Goal: Transaction & Acquisition: Download file/media

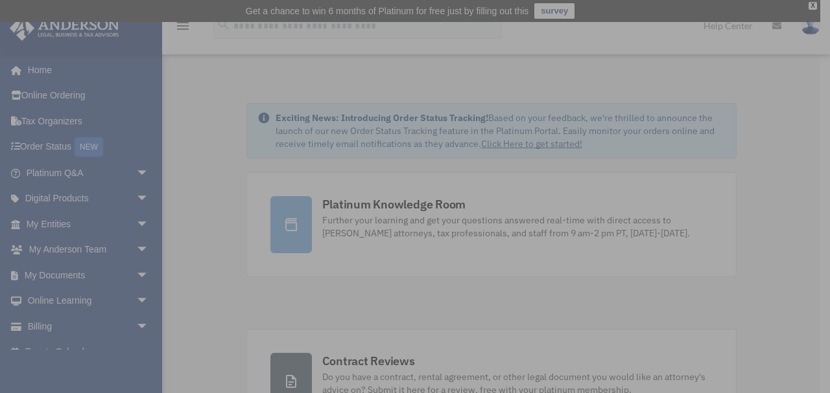
click at [111, 218] on div "x" at bounding box center [415, 196] width 830 height 393
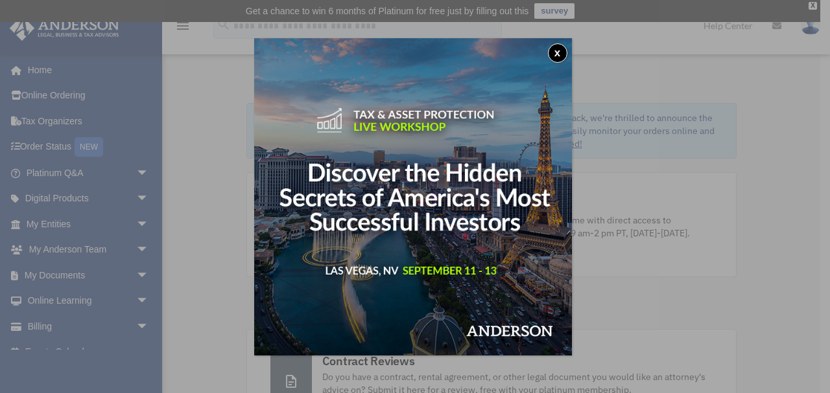
click at [564, 50] on button "x" at bounding box center [557, 52] width 19 height 19
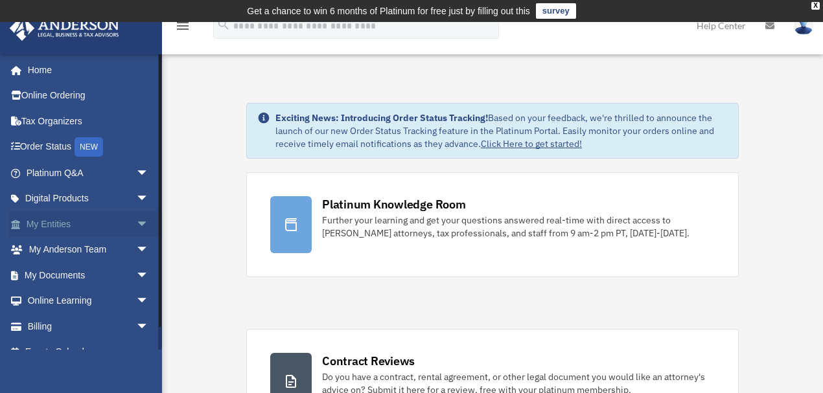
click at [136, 226] on span "arrow_drop_down" at bounding box center [149, 224] width 26 height 27
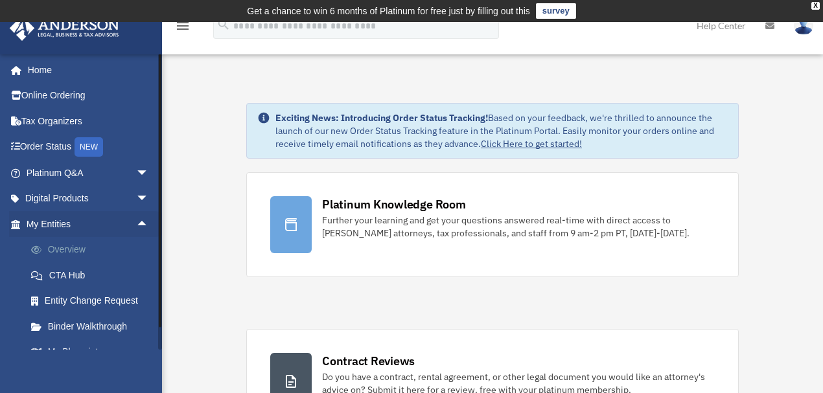
scroll to position [115, 0]
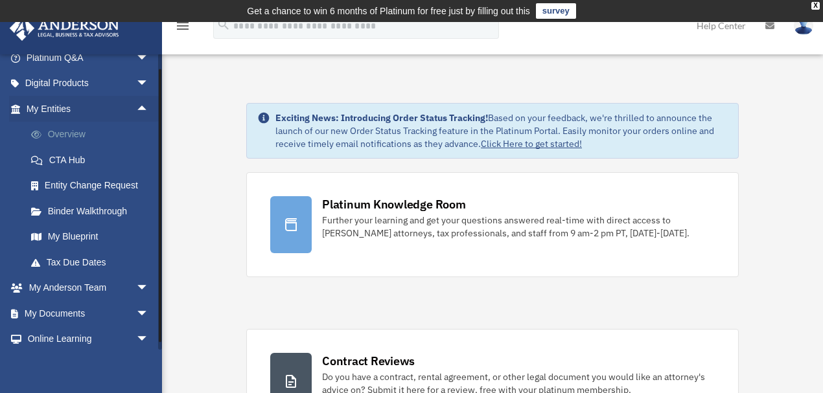
click at [65, 134] on link "Overview" at bounding box center [93, 135] width 150 height 26
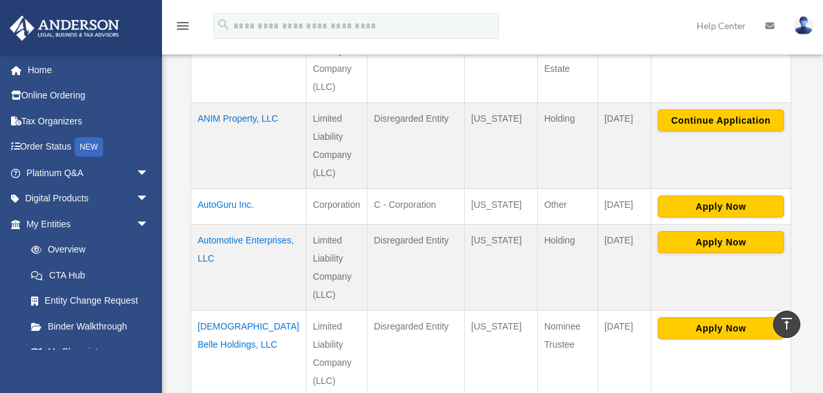
scroll to position [828, 0]
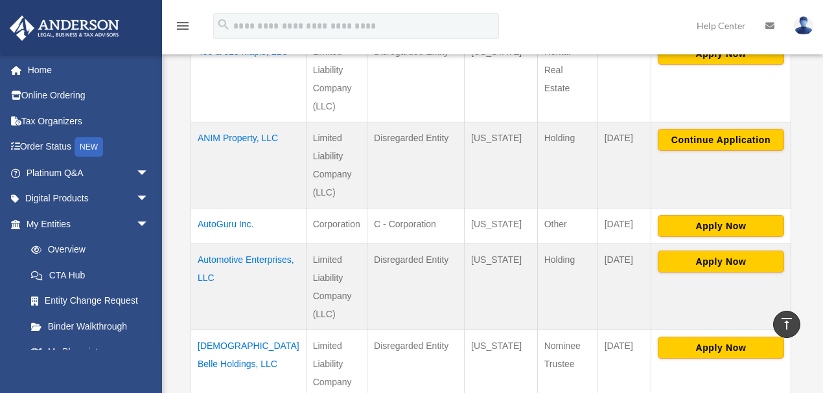
click at [233, 122] on td "ANIM Property, LLC" at bounding box center [248, 165] width 115 height 86
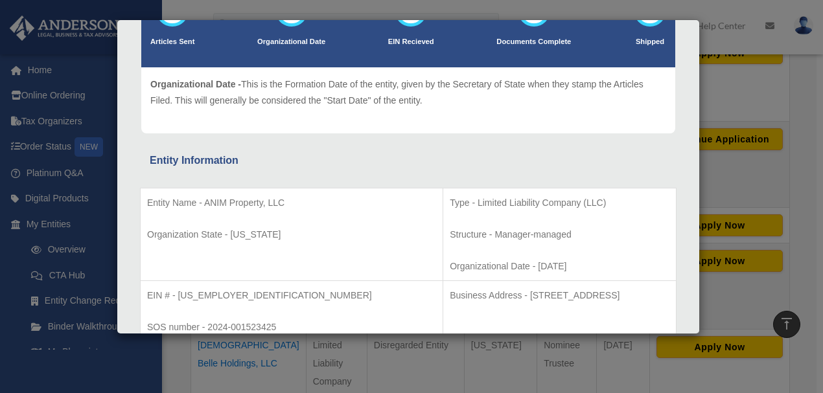
scroll to position [230, 0]
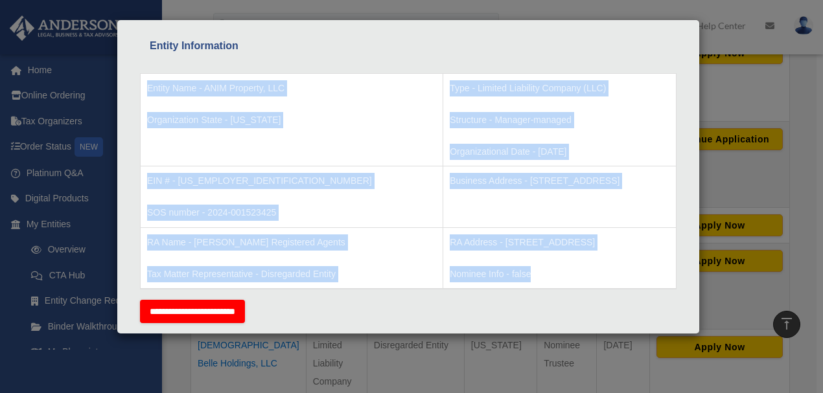
drag, startPoint x: 148, startPoint y: 84, endPoint x: 561, endPoint y: 268, distance: 452.6
click at [561, 268] on tbody "Entity Name - ANIM Property, LLC Organization State - Wyoming Type - Limited Li…" at bounding box center [409, 181] width 536 height 216
copy tbody "Entity Name - ANIM Property, LLC Organization State - Wyoming Type - Limited Li…"
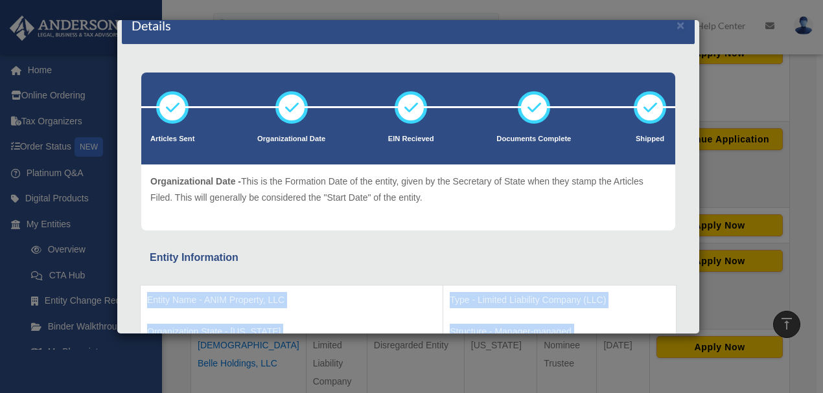
scroll to position [0, 0]
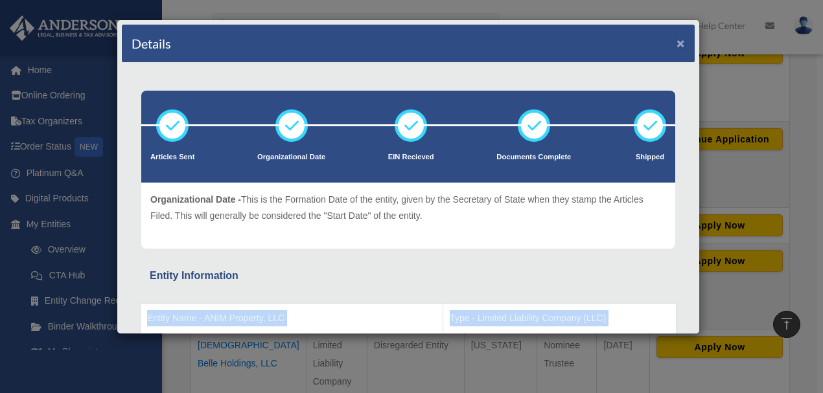
click at [677, 41] on button "×" at bounding box center [681, 43] width 8 height 14
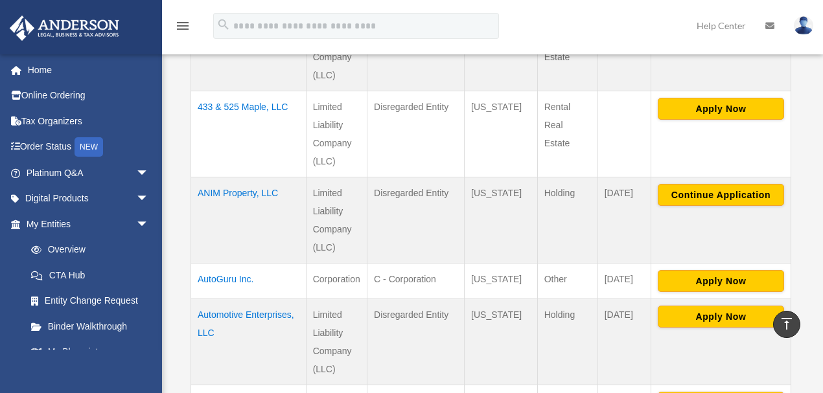
scroll to position [828, 0]
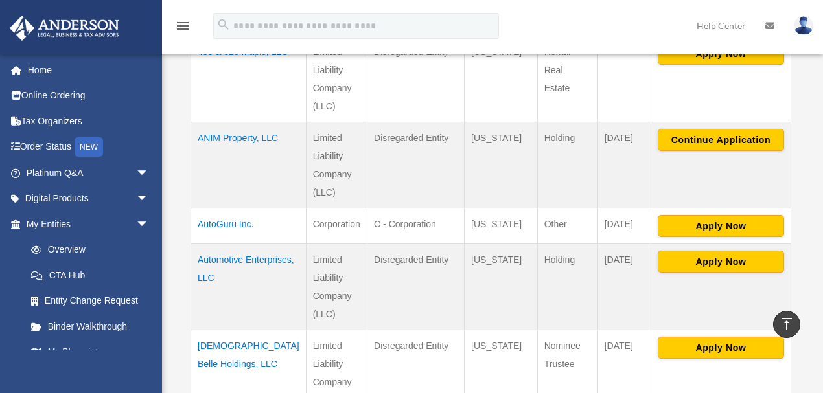
click at [224, 122] on td "ANIM Property, LLC" at bounding box center [248, 165] width 115 height 86
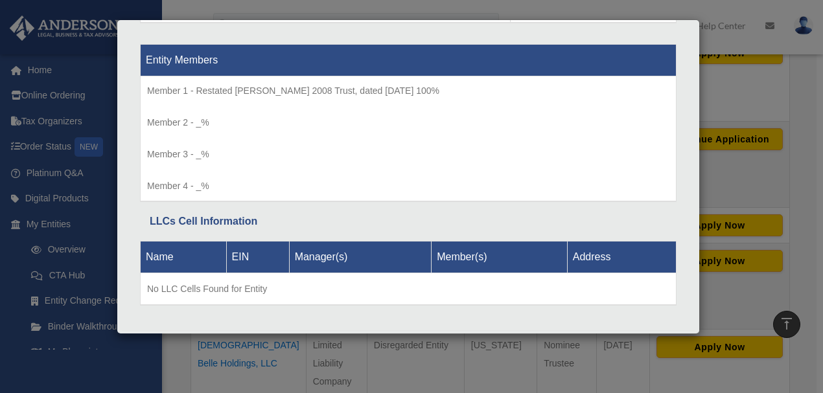
scroll to position [1357, 0]
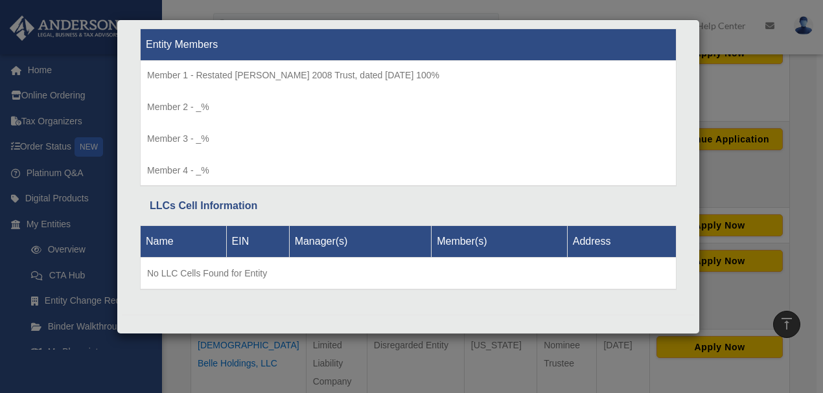
click at [150, 364] on div "Details × Articles Sent Organizational Date" at bounding box center [411, 196] width 823 height 393
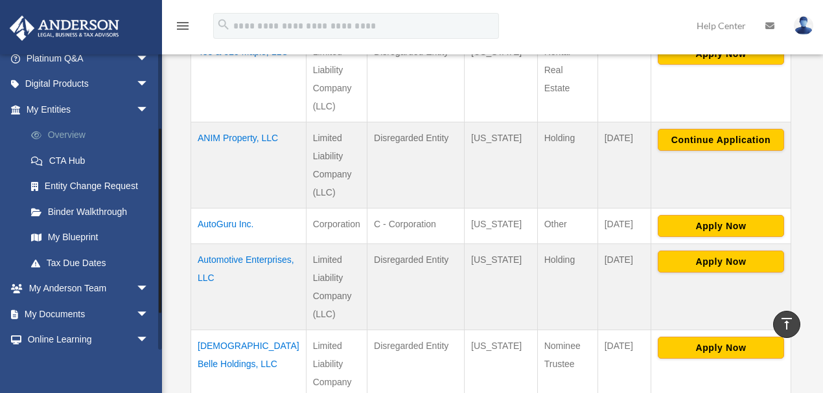
scroll to position [115, 0]
click at [79, 233] on link "My Blueprint" at bounding box center [93, 237] width 150 height 26
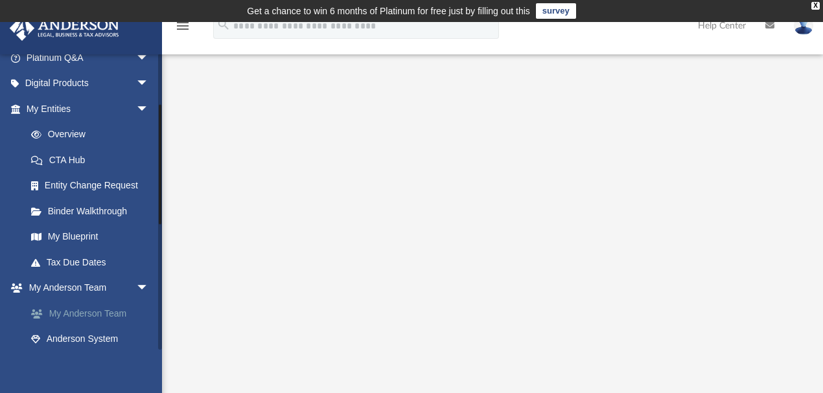
scroll to position [172, 0]
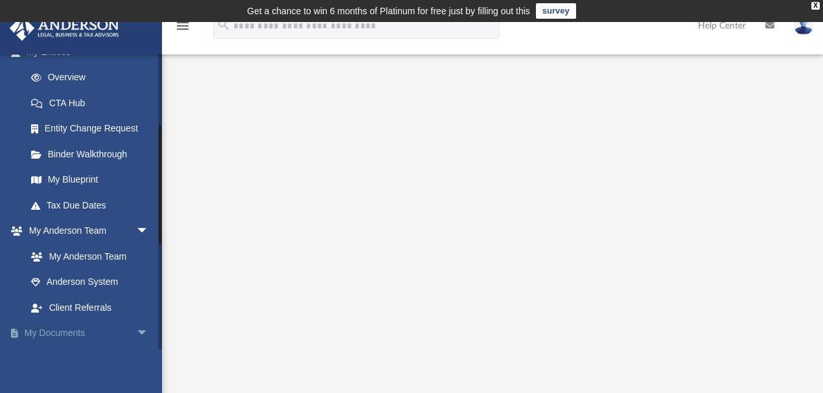
click at [136, 330] on span "arrow_drop_down" at bounding box center [149, 334] width 26 height 27
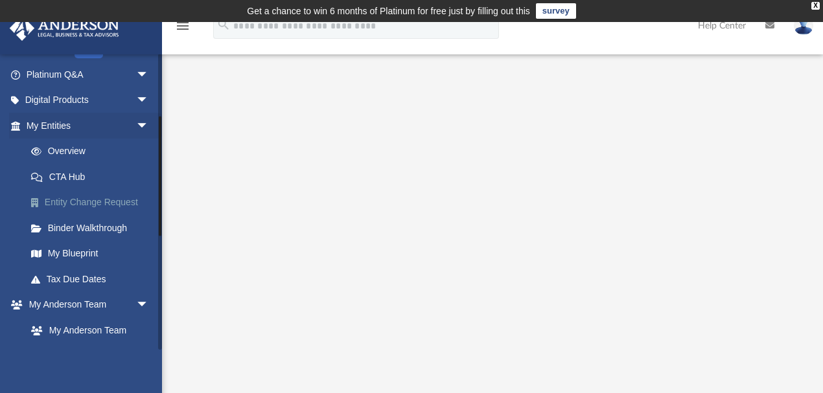
scroll to position [115, 0]
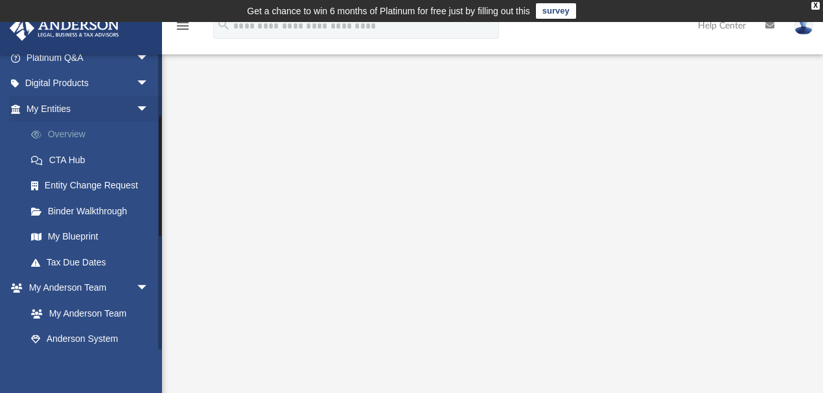
click at [82, 133] on link "Overview" at bounding box center [93, 135] width 150 height 26
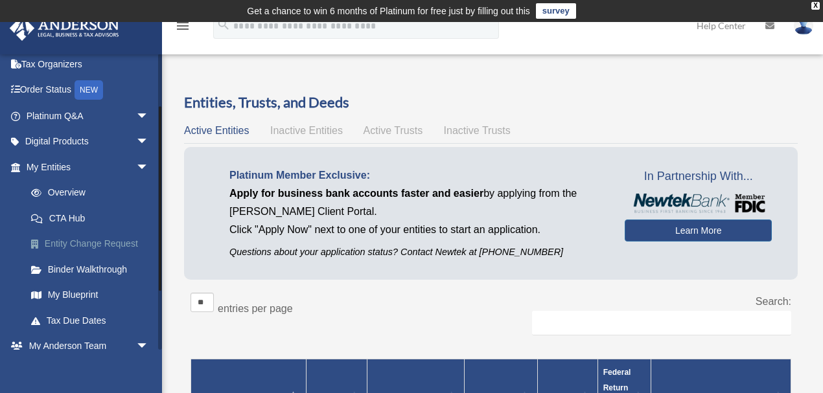
scroll to position [115, 0]
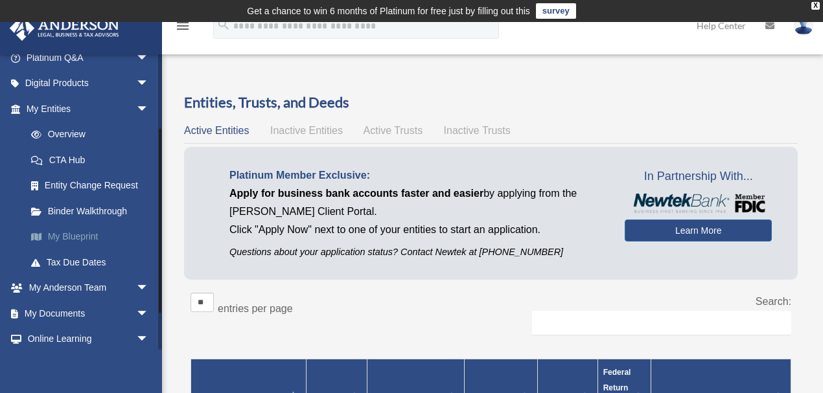
click at [75, 235] on link "My Blueprint" at bounding box center [93, 237] width 150 height 26
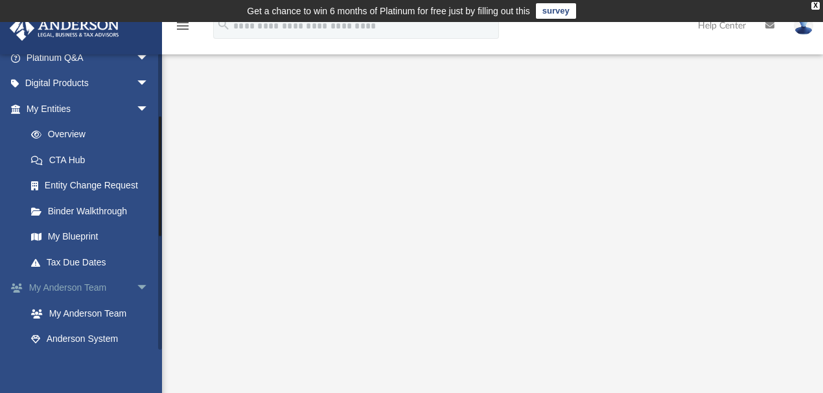
scroll to position [230, 0]
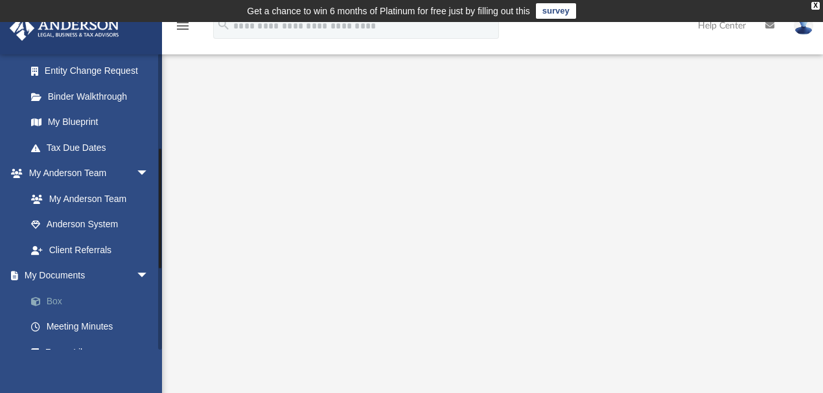
click at [54, 296] on link "Box" at bounding box center [93, 301] width 150 height 26
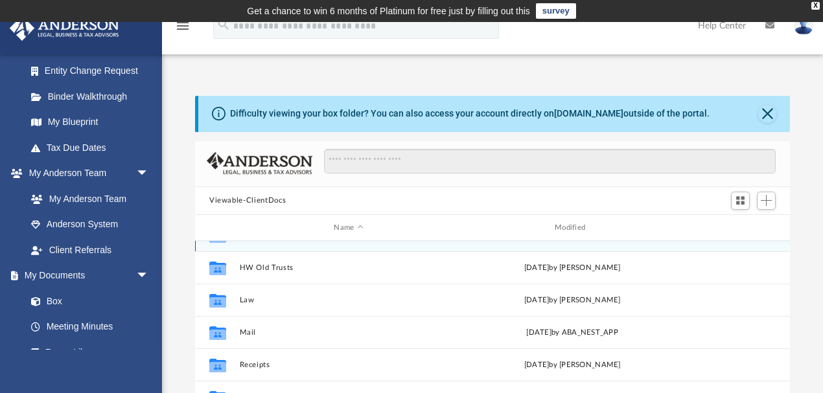
scroll to position [172, 0]
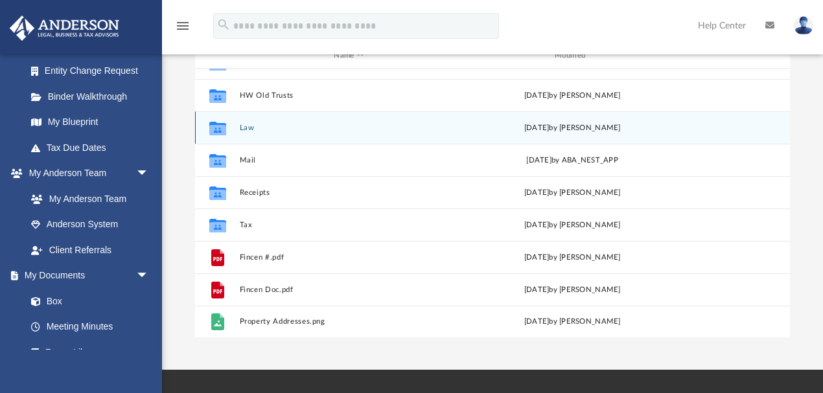
click at [248, 132] on div "Collaborated Folder Law [DATE] by [PERSON_NAME]" at bounding box center [492, 127] width 595 height 32
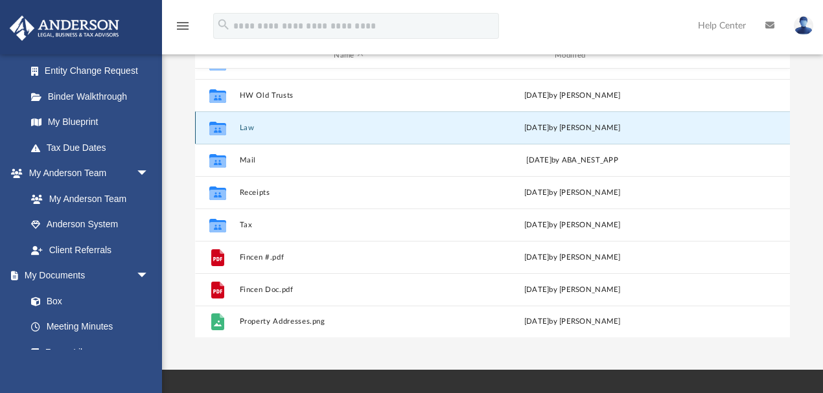
click at [252, 125] on button "Law" at bounding box center [349, 128] width 218 height 8
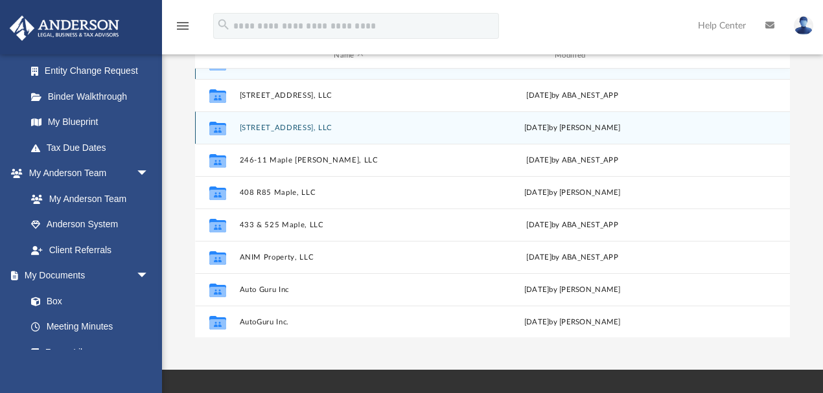
scroll to position [0, 0]
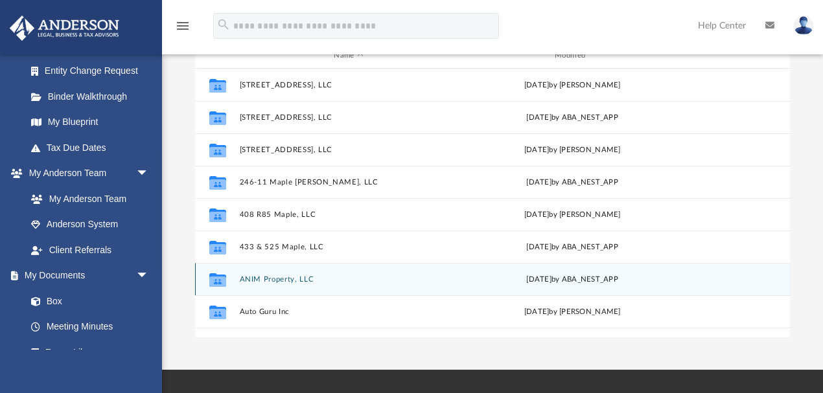
click at [278, 270] on div "Collaborated Folder ANIM Property, LLC [DATE] by ABA_NEST_APP" at bounding box center [492, 279] width 595 height 32
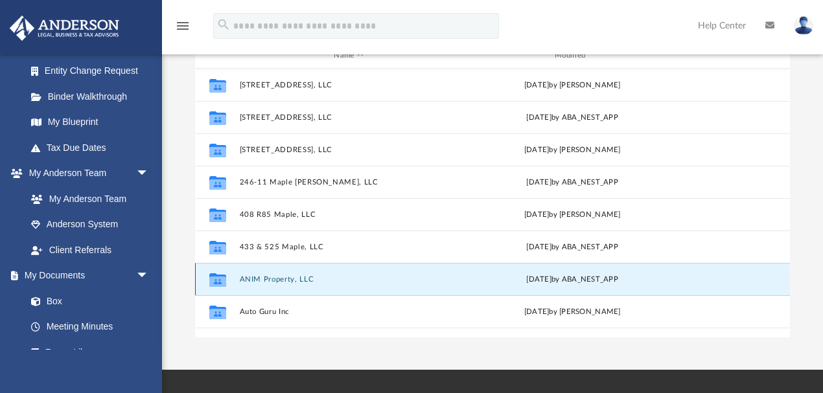
click at [268, 283] on div "Collaborated Folder ANIM Property, LLC [DATE] by ABA_NEST_APP" at bounding box center [492, 279] width 595 height 32
click at [198, 272] on div "Collaborated Folder ANIM Property, LLC [DATE] by ABA_NEST_APP" at bounding box center [492, 279] width 595 height 32
click at [294, 279] on button "ANIM Property, LLC" at bounding box center [349, 279] width 218 height 8
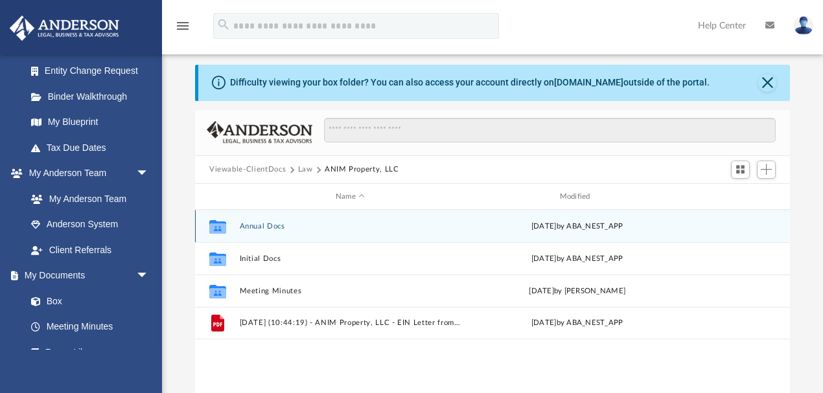
scroll to position [57, 0]
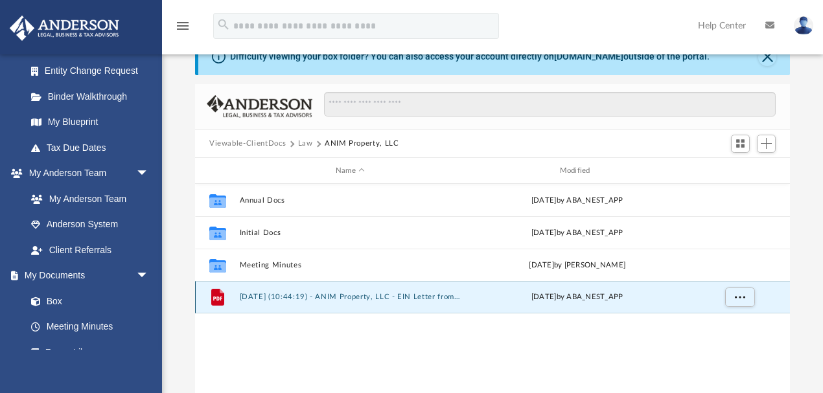
click at [333, 296] on button "[DATE] (10:44:19) - ANIM Property, LLC - EIN Letter from IRS.pdf" at bounding box center [351, 298] width 222 height 8
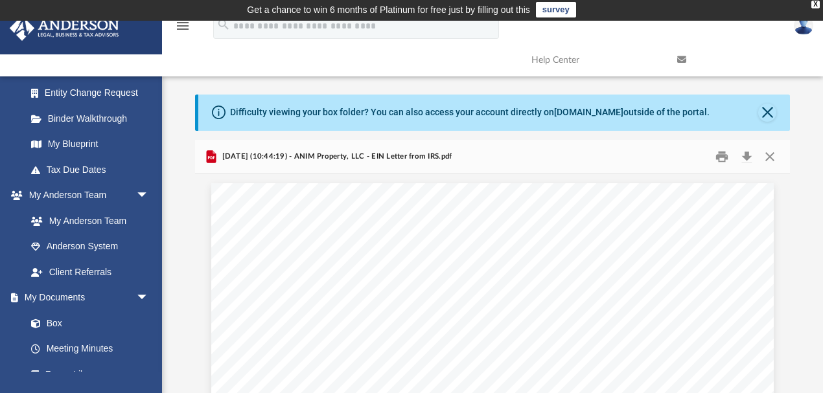
scroll to position [0, 0]
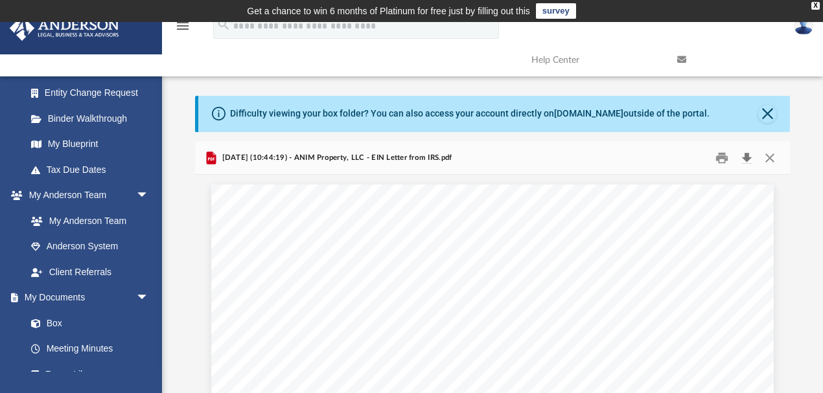
click at [749, 158] on button "Download" at bounding box center [746, 158] width 23 height 20
click at [766, 155] on button "Close" at bounding box center [769, 158] width 23 height 20
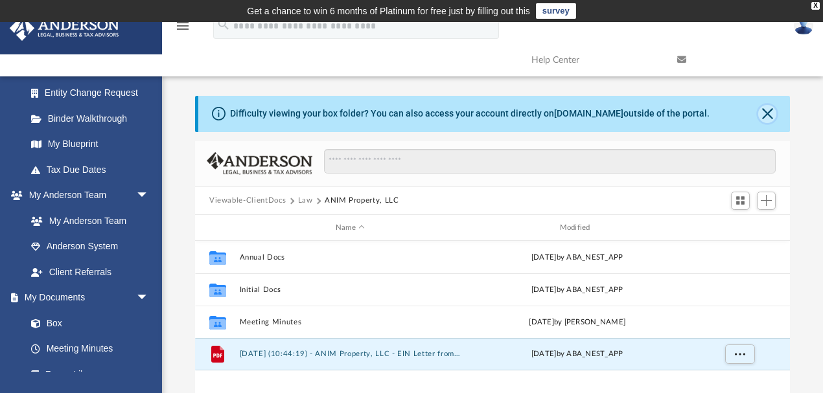
click at [770, 116] on button "Close" at bounding box center [767, 114] width 18 height 18
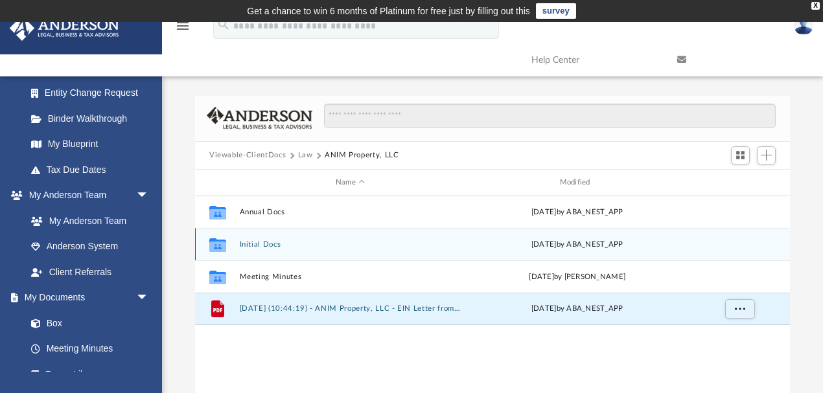
click at [270, 240] on div "Collaborated Folder Initial Docs [DATE] by ABA_NEST_APP" at bounding box center [492, 244] width 595 height 32
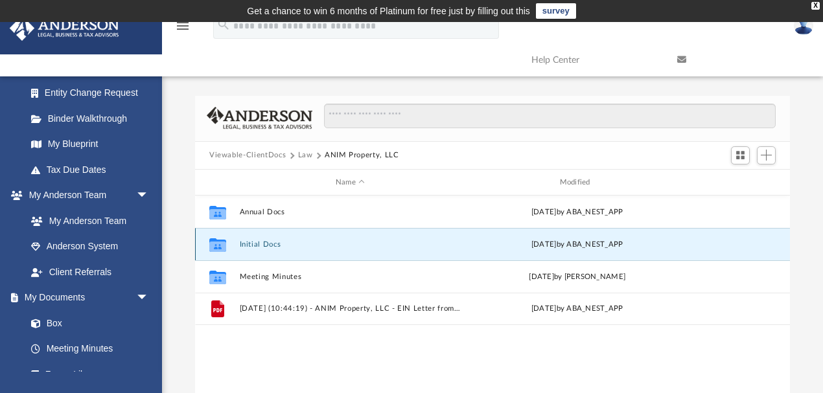
click at [262, 242] on button "Initial Docs" at bounding box center [351, 244] width 222 height 8
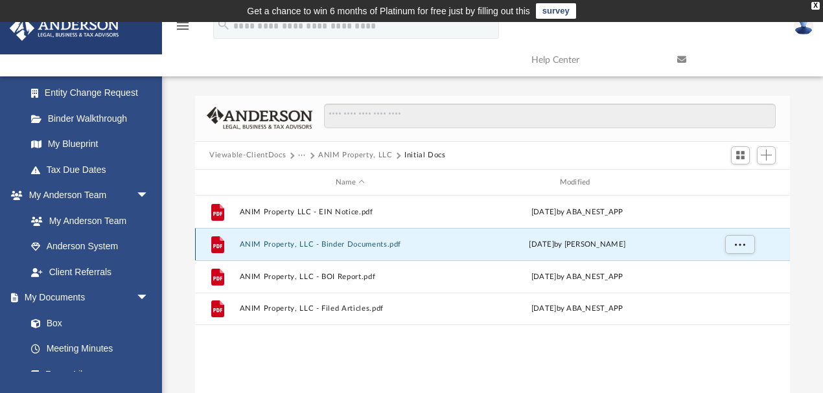
click at [325, 243] on button "ANIM Property, LLC - Binder Documents.pdf" at bounding box center [351, 244] width 222 height 8
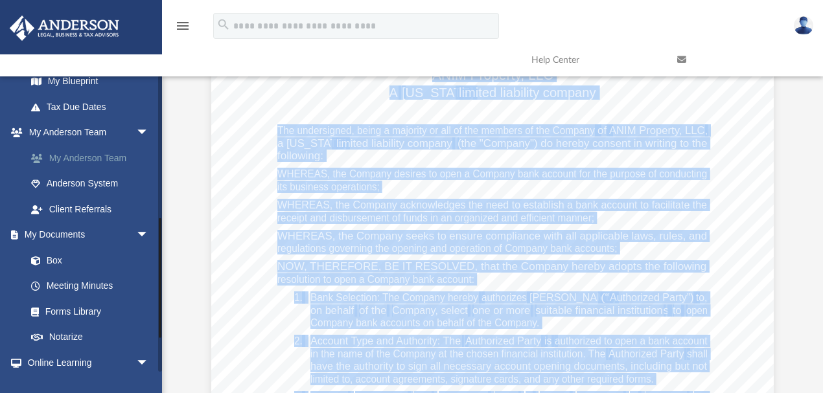
scroll to position [345, 0]
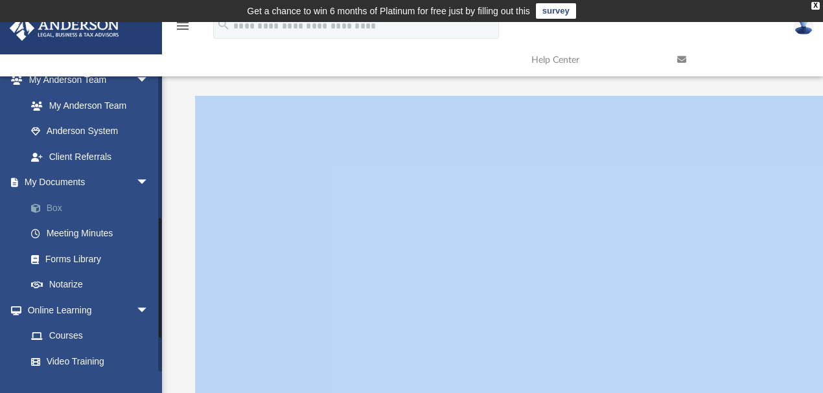
click at [59, 210] on link "Box" at bounding box center [93, 208] width 150 height 26
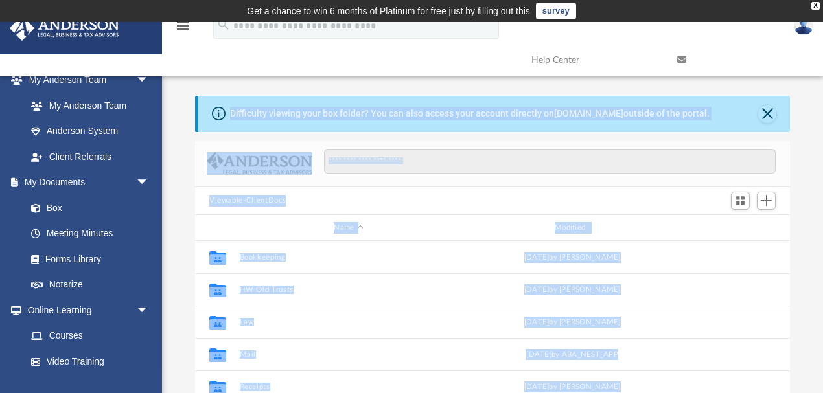
scroll to position [288, 588]
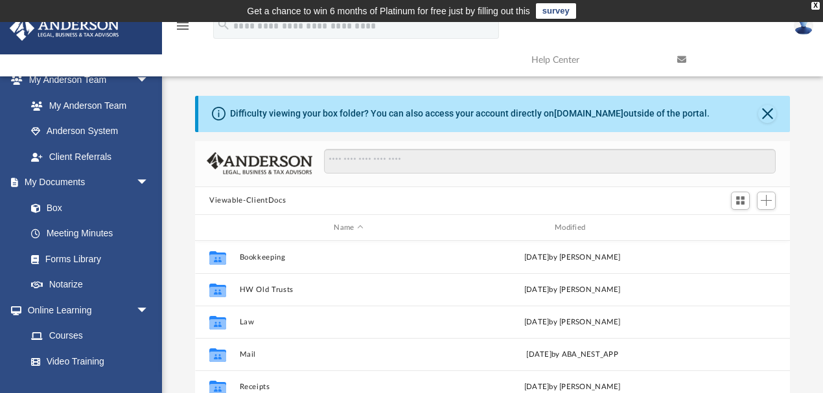
click at [335, 69] on div "menu search Site Menu add [EMAIL_ADDRESS][DOMAIN_NAME] My Profile Reset Passwor…" at bounding box center [412, 43] width 804 height 66
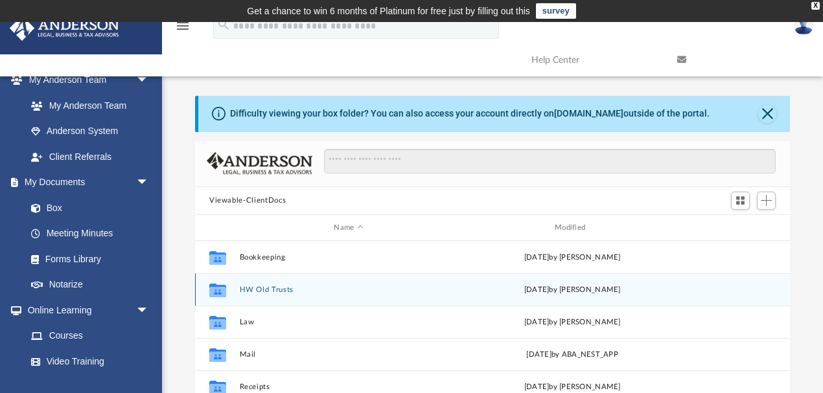
scroll to position [22, 0]
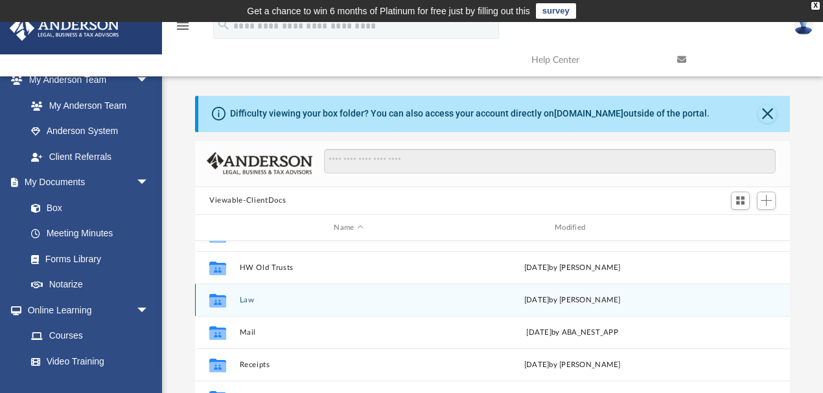
click at [533, 299] on div "[DATE] by [PERSON_NAME]" at bounding box center [572, 301] width 218 height 12
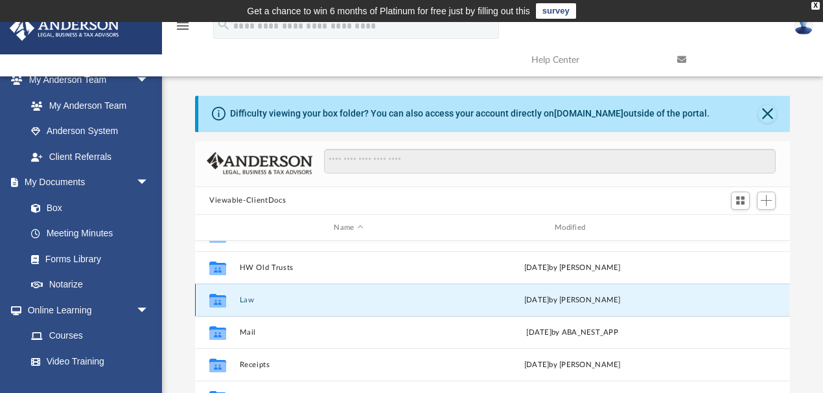
click at [531, 300] on div "[DATE] by [PERSON_NAME]" at bounding box center [572, 301] width 218 height 12
click at [246, 299] on button "Law" at bounding box center [349, 300] width 218 height 8
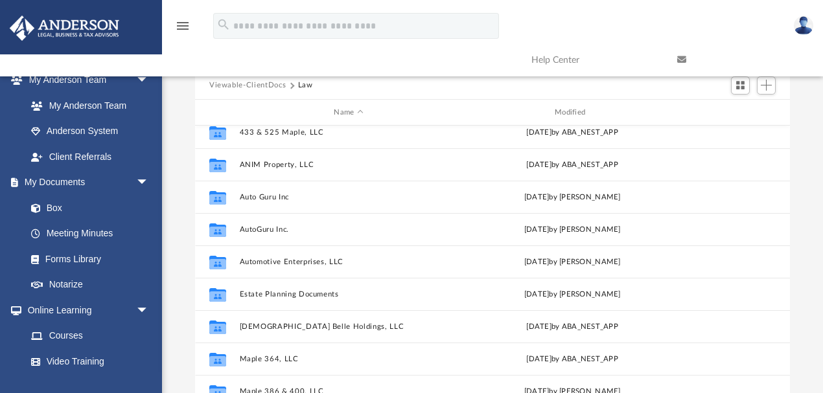
scroll to position [172, 0]
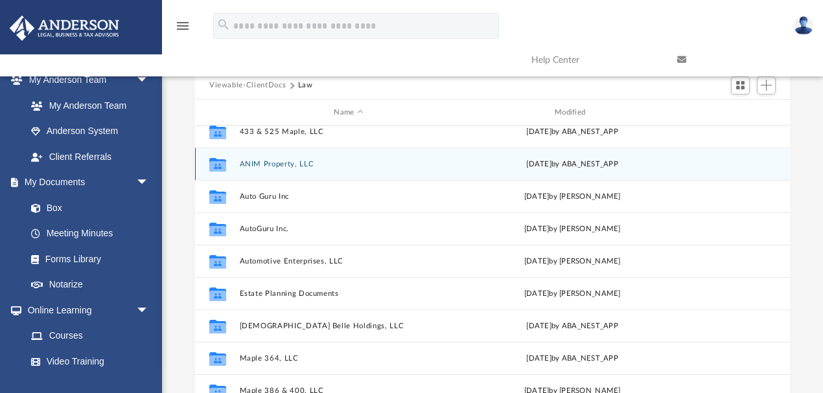
click at [267, 155] on div "Collaborated Folder ANIM Property, LLC [DATE] by ABA_NEST_APP" at bounding box center [492, 164] width 595 height 32
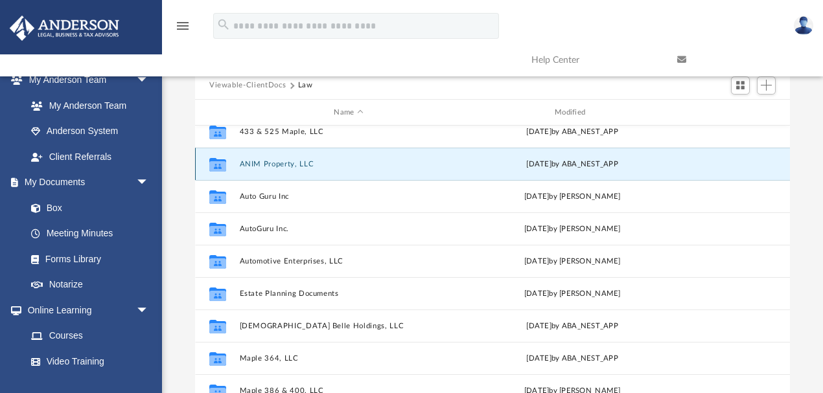
click at [270, 160] on button "ANIM Property, LLC" at bounding box center [349, 164] width 218 height 8
click at [271, 160] on button "ANIM Property, LLC" at bounding box center [349, 164] width 218 height 8
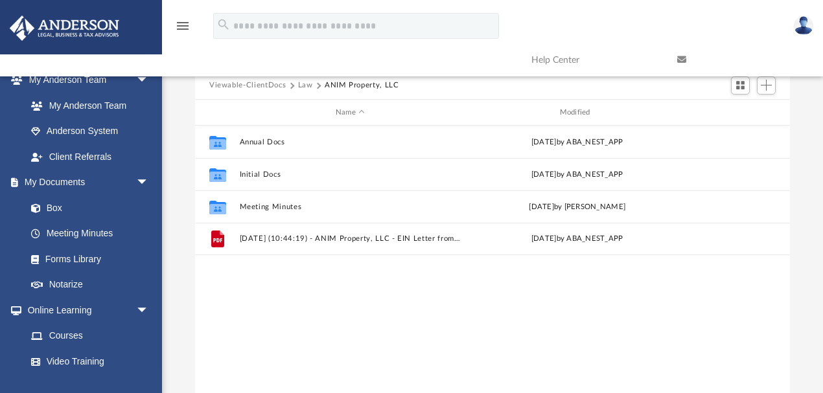
scroll to position [0, 0]
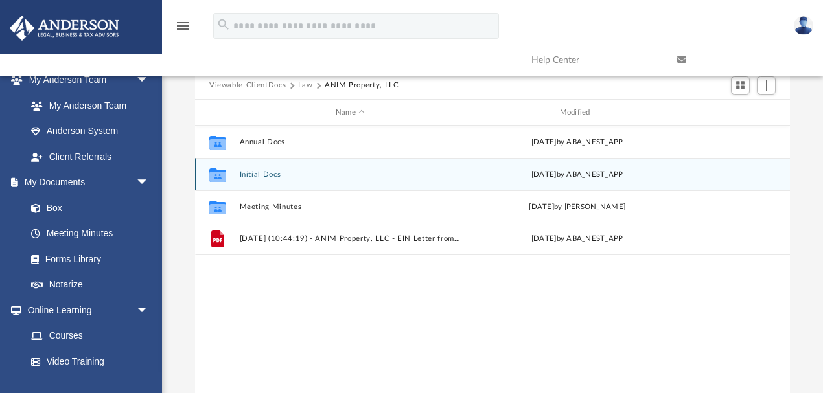
click at [277, 181] on div "Collaborated Folder Initial Docs [DATE] by ABA_NEST_APP" at bounding box center [492, 174] width 595 height 32
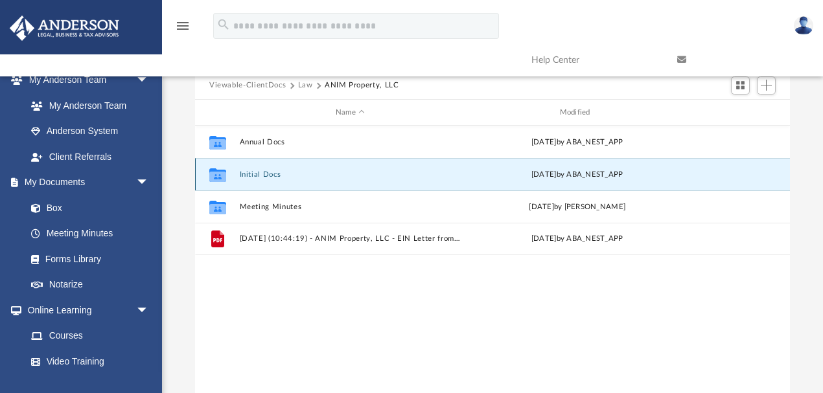
click at [278, 181] on div "Collaborated Folder Initial Docs [DATE] by ABA_NEST_APP" at bounding box center [492, 174] width 595 height 32
click at [244, 172] on button "Initial Docs" at bounding box center [351, 174] width 222 height 8
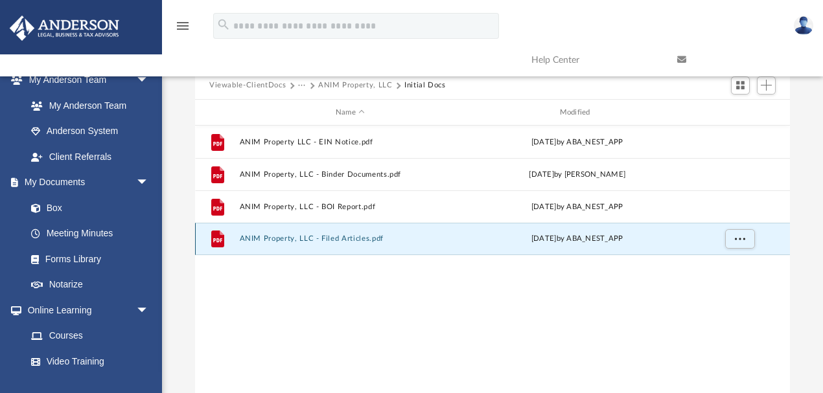
click at [359, 235] on button "ANIM Property, LLC - Filed Articles.pdf" at bounding box center [351, 239] width 222 height 8
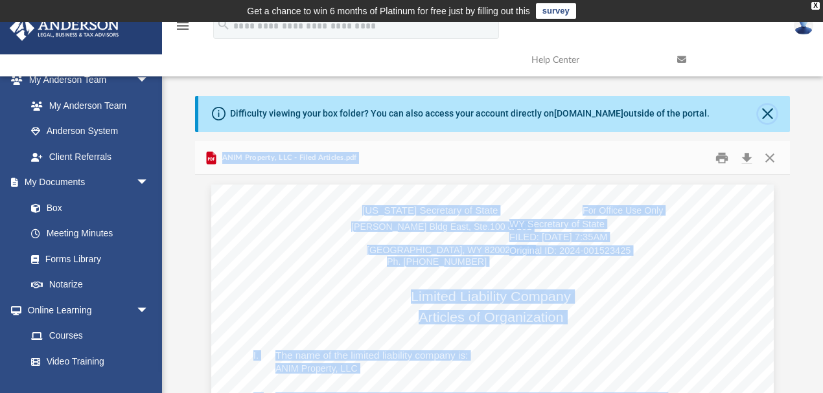
click at [762, 114] on button "Close" at bounding box center [767, 114] width 18 height 18
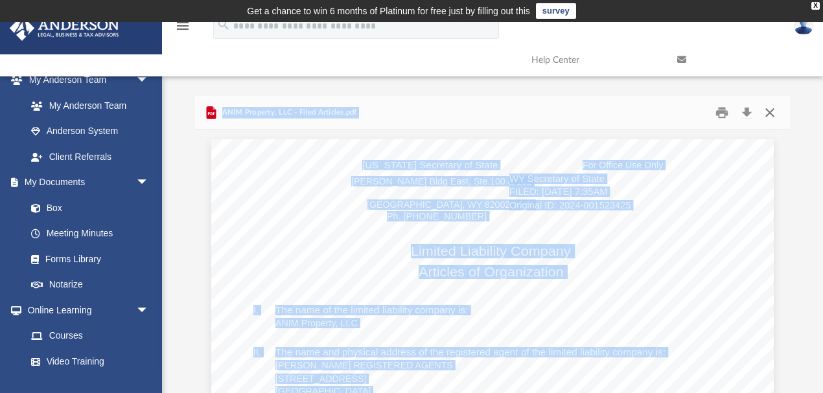
click at [765, 115] on button "Close" at bounding box center [769, 112] width 23 height 20
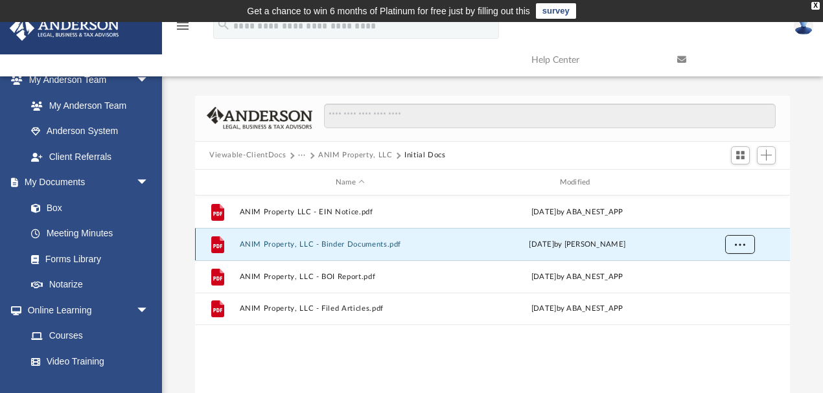
click at [733, 241] on button "More options" at bounding box center [740, 244] width 30 height 19
click at [723, 290] on li "Download" at bounding box center [729, 292] width 38 height 14
click at [750, 243] on button "More options" at bounding box center [740, 244] width 30 height 19
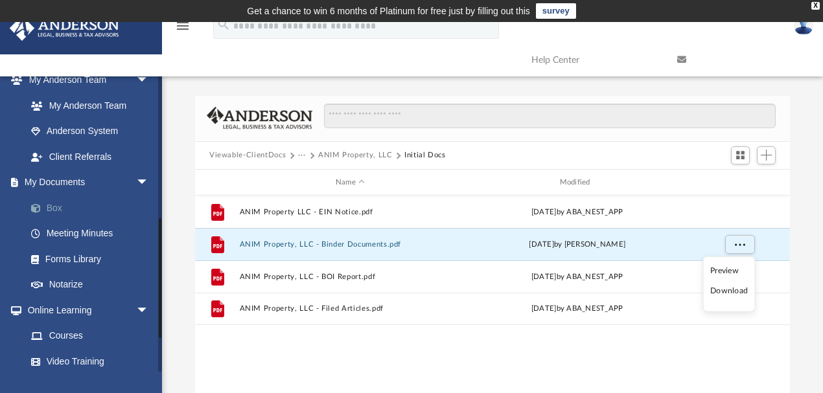
click at [84, 208] on link "Box" at bounding box center [93, 208] width 150 height 26
click at [51, 207] on link "Box" at bounding box center [93, 208] width 150 height 26
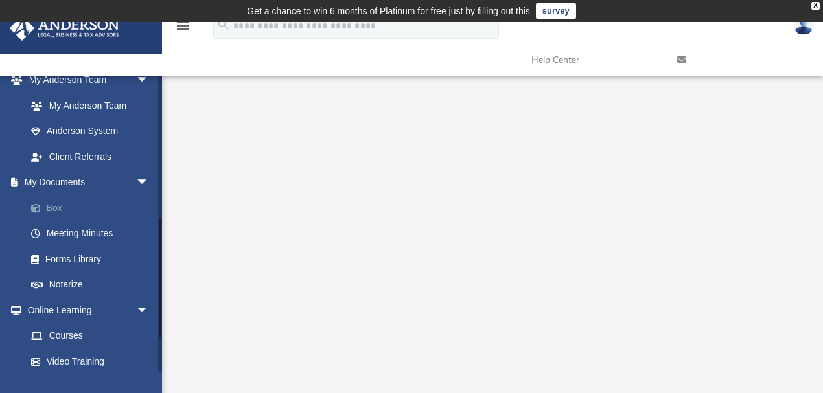
click at [49, 205] on link "Box" at bounding box center [93, 208] width 150 height 26
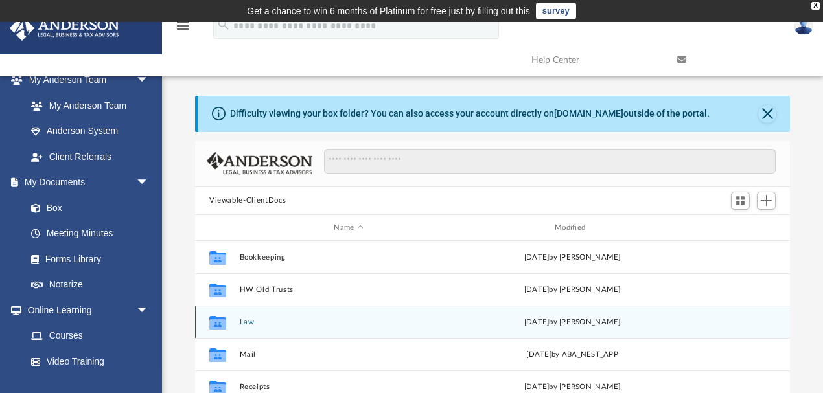
scroll to position [22, 0]
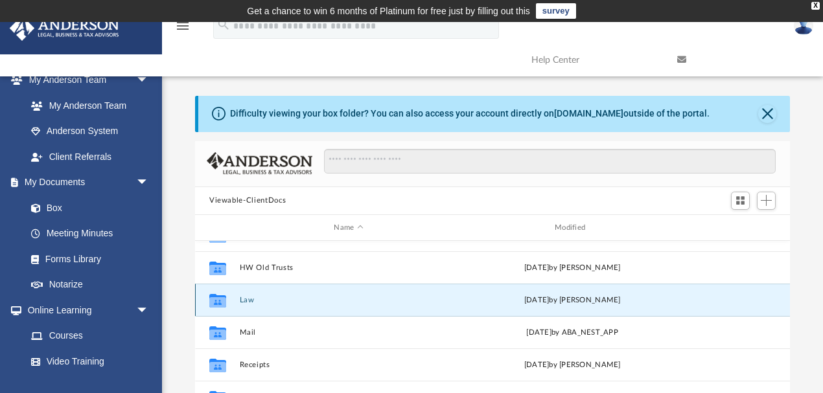
click at [255, 303] on button "Law" at bounding box center [349, 300] width 218 height 8
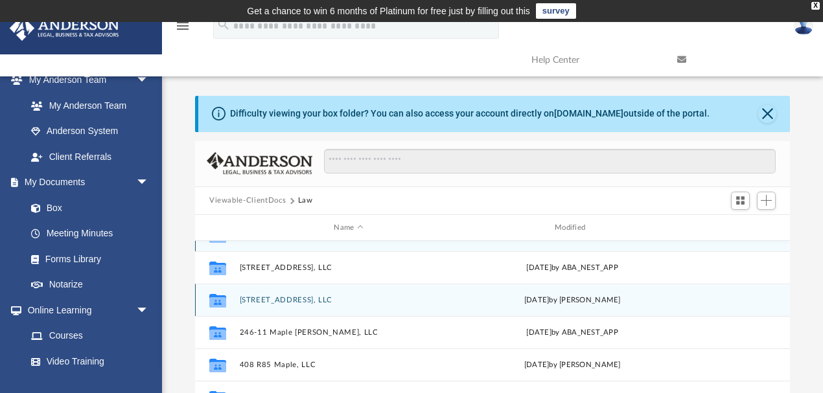
scroll to position [0, 0]
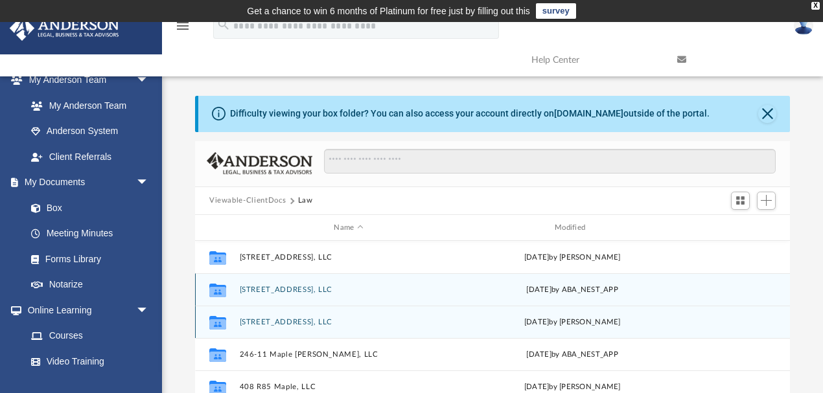
click at [255, 303] on div "Collaborated Folder 148 Mill 45 R, LLC [DATE] by ABA_NEST_APP" at bounding box center [492, 289] width 595 height 32
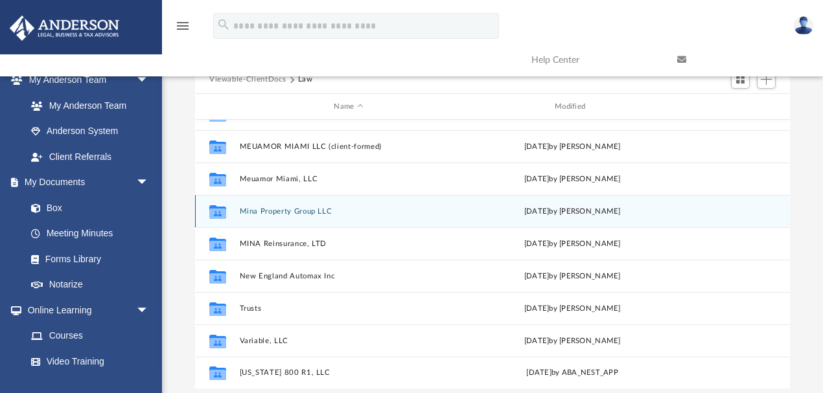
scroll to position [230, 0]
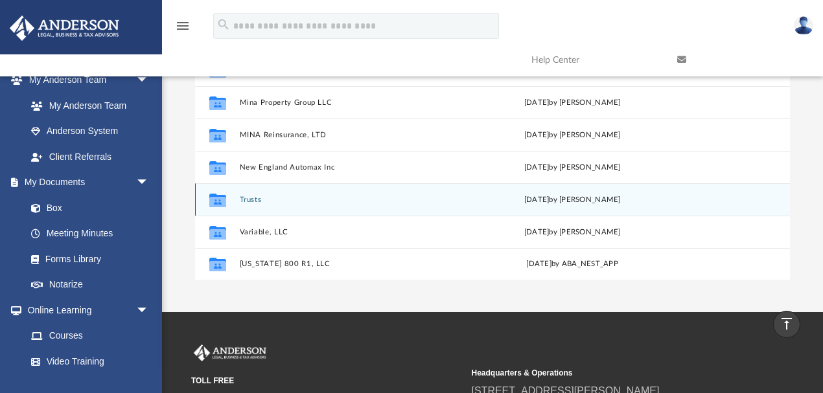
click at [254, 198] on button "Trusts" at bounding box center [349, 200] width 218 height 8
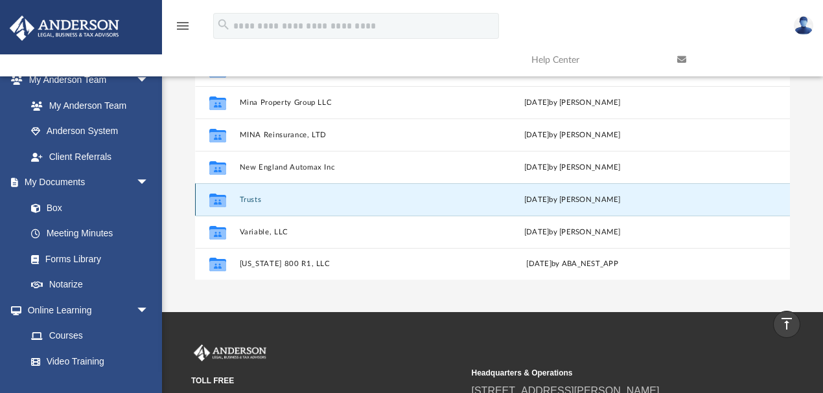
click at [254, 198] on div "Collaborated Folder Maple 364, LLC [DATE] by ABA_NEST_APP Collaborated Folder M…" at bounding box center [492, 145] width 595 height 269
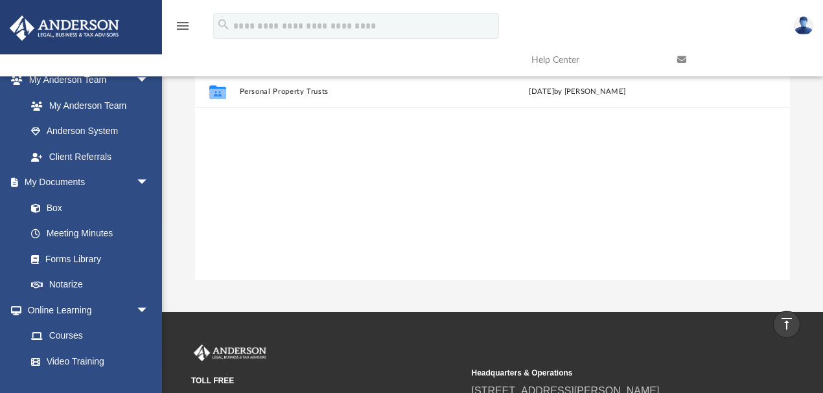
click at [254, 198] on div "Collaborated Folder Deeds [DATE] by [PERSON_NAME] Collaborated Folder Land Trus…" at bounding box center [492, 145] width 595 height 269
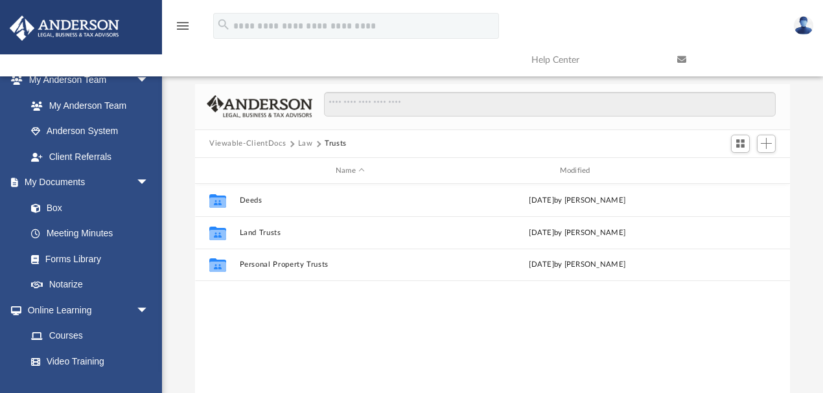
click at [513, 348] on div "Collaborated Folder Deeds [DATE] by [PERSON_NAME] Collaborated Folder Land Trus…" at bounding box center [492, 318] width 595 height 269
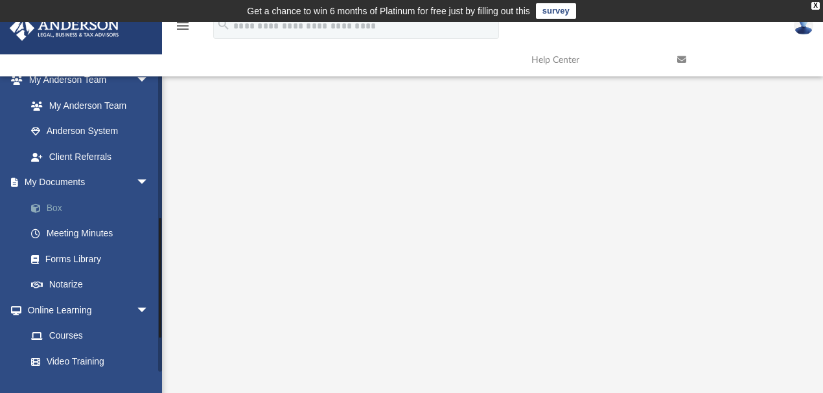
click at [75, 205] on link "Box" at bounding box center [93, 208] width 150 height 26
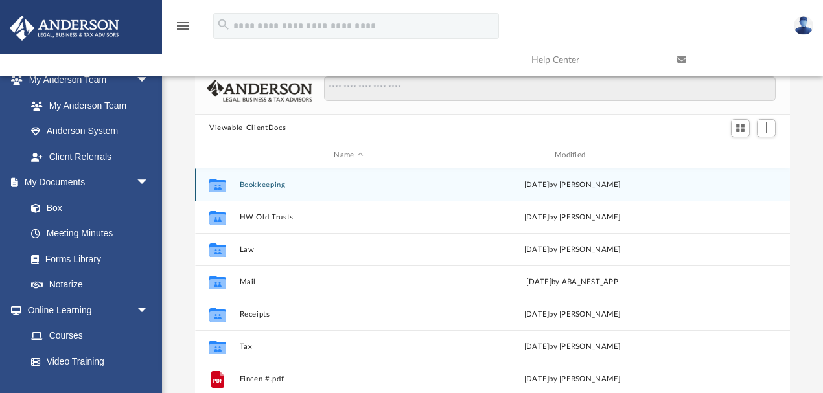
scroll to position [58, 0]
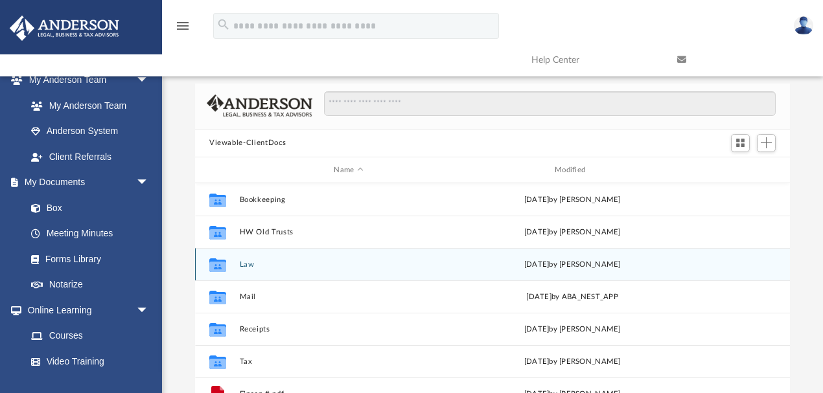
click at [247, 262] on button "Law" at bounding box center [349, 265] width 218 height 8
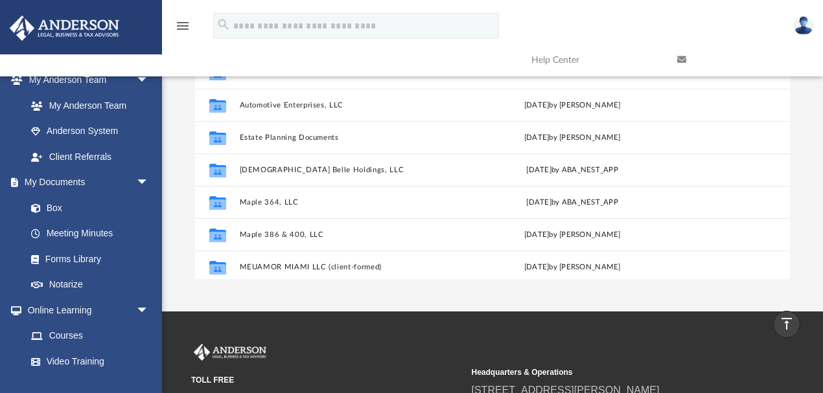
scroll to position [156, 0]
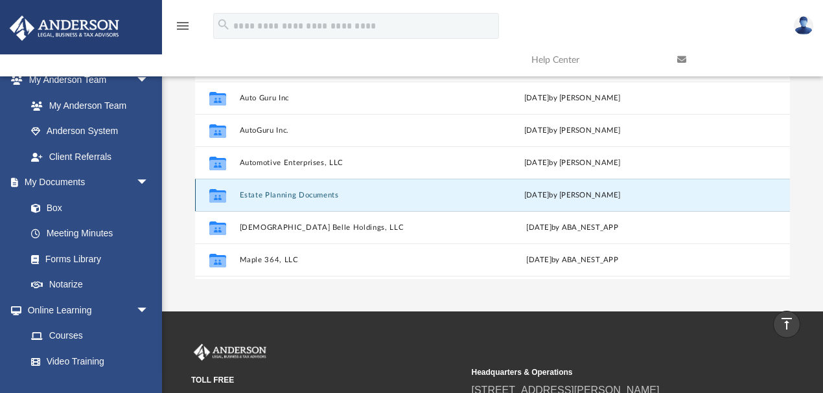
click at [292, 196] on button "Estate Planning Documents" at bounding box center [349, 195] width 218 height 8
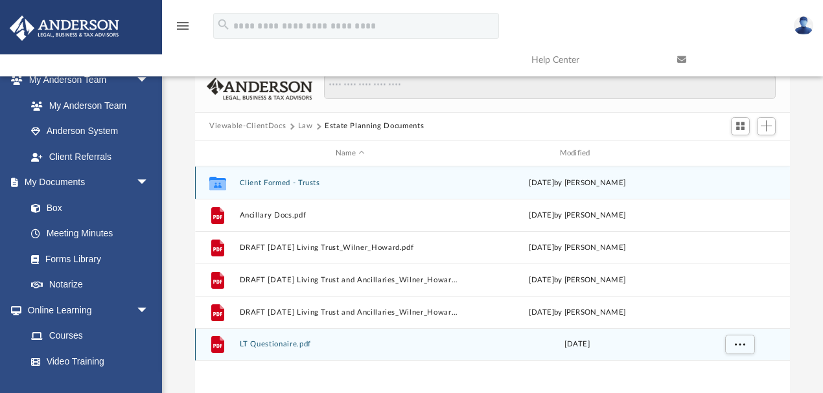
scroll to position [58, 0]
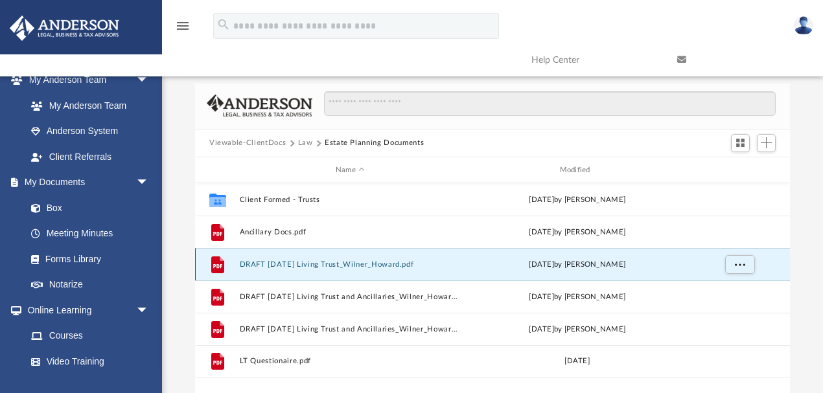
click at [376, 261] on button "DRAFT [DATE] Living Trust_Wilner_Howard.pdf" at bounding box center [351, 265] width 222 height 8
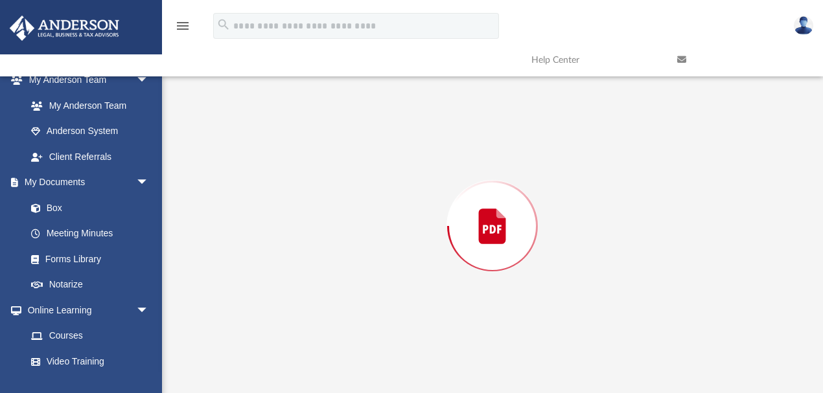
click at [376, 261] on div "Preview" at bounding box center [492, 226] width 595 height 334
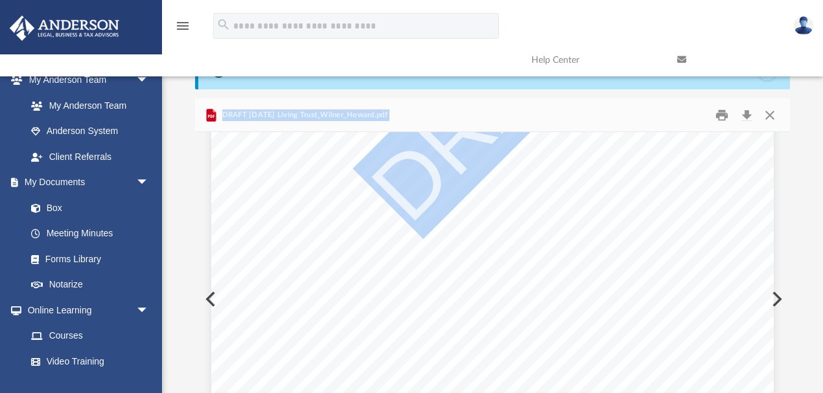
scroll to position [0, 0]
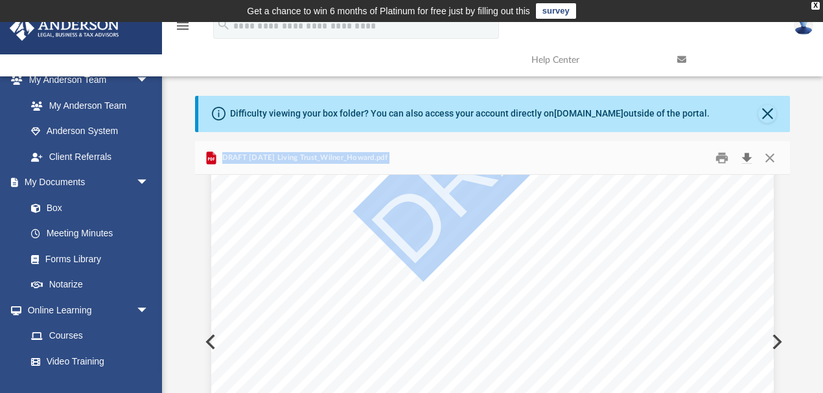
click at [745, 154] on button "Download" at bounding box center [746, 158] width 23 height 20
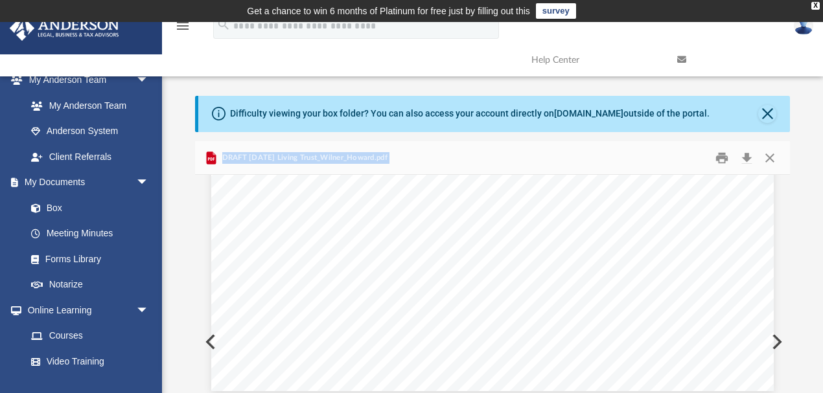
scroll to position [575, 0]
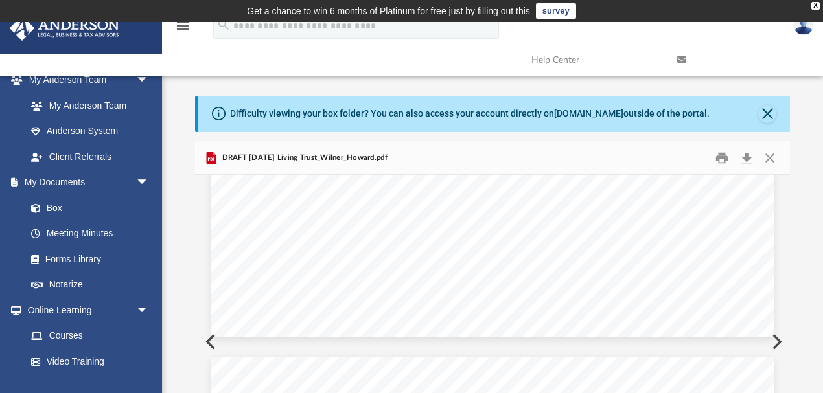
click at [765, 100] on div "Difficulty viewing your box folder? You can also access your account directly o…" at bounding box center [494, 114] width 592 height 36
click at [765, 109] on button "Close" at bounding box center [767, 114] width 18 height 18
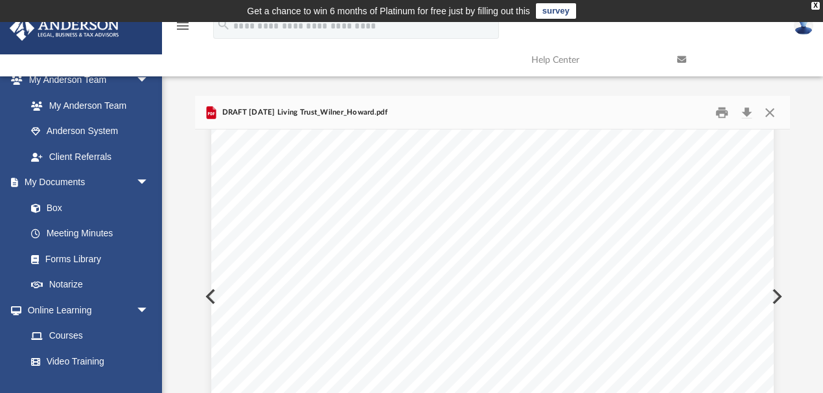
scroll to position [403, 0]
click at [763, 108] on button "Close" at bounding box center [769, 112] width 23 height 20
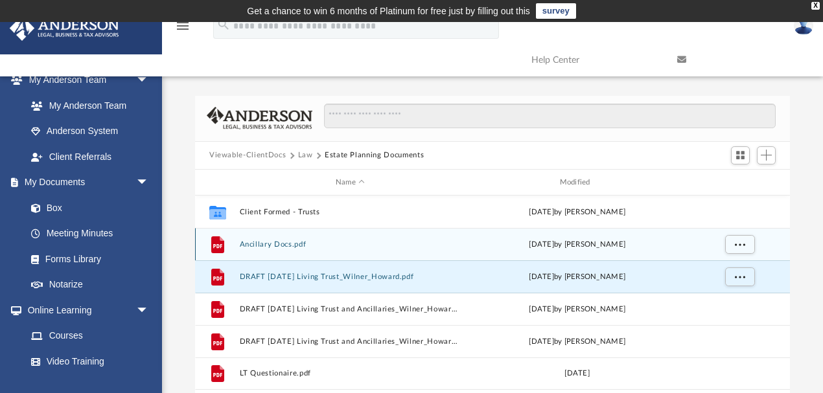
scroll to position [115, 0]
